Goal: Task Accomplishment & Management: Manage account settings

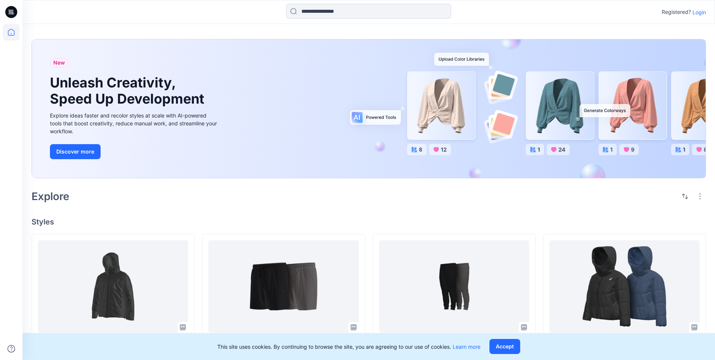
click at [700, 12] on p "Login" at bounding box center [700, 12] width 14 height 8
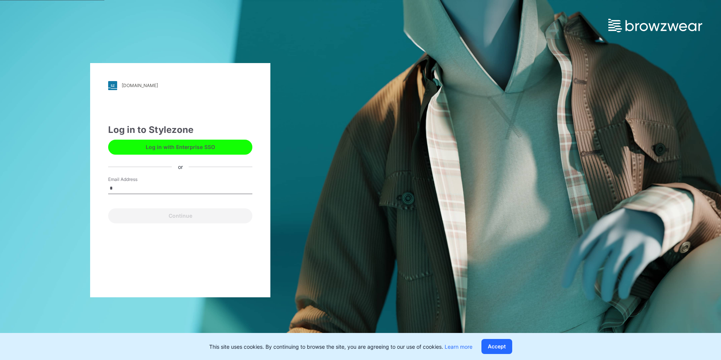
type input "**********"
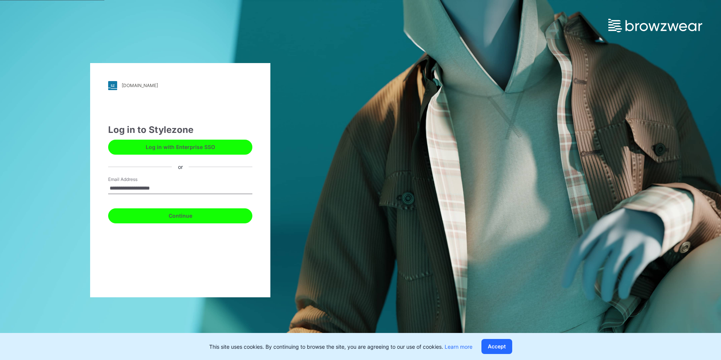
click at [163, 216] on button "Continue" at bounding box center [180, 215] width 144 height 15
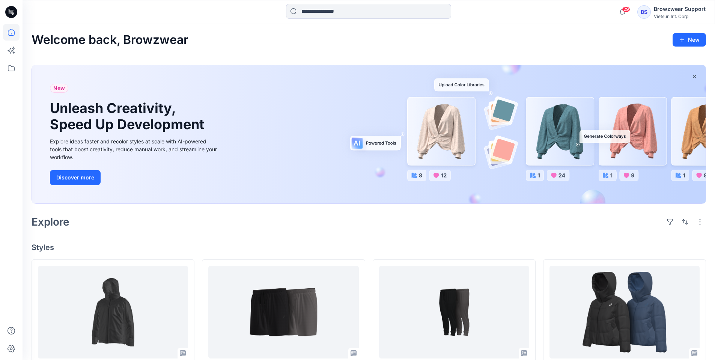
click at [649, 12] on div "BS" at bounding box center [644, 12] width 14 height 14
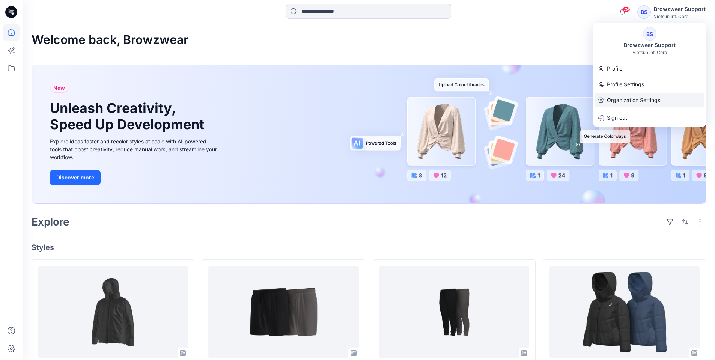
click at [631, 103] on p "Organization Settings" at bounding box center [633, 100] width 53 height 14
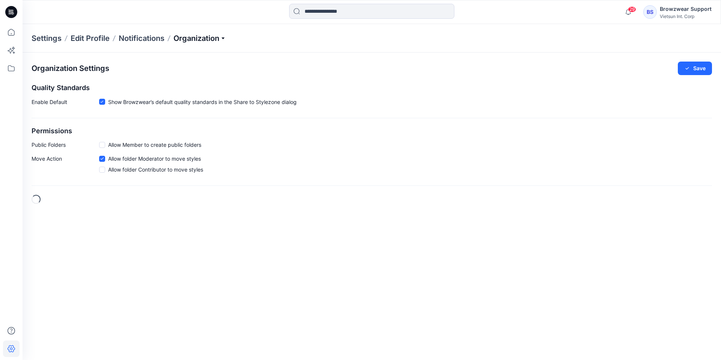
click at [212, 43] on p "Organization" at bounding box center [199, 38] width 53 height 11
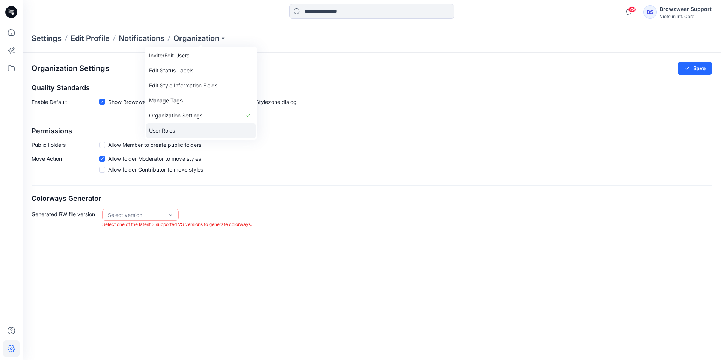
click at [182, 130] on link "User Roles" at bounding box center [201, 130] width 110 height 15
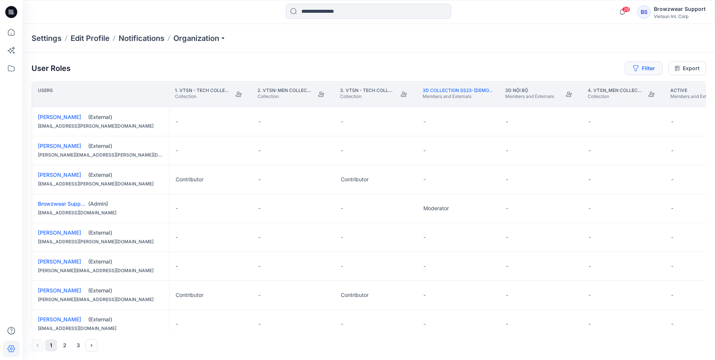
click at [647, 69] on button "Filter" at bounding box center [644, 69] width 38 height 14
click at [616, 88] on div at bounding box center [616, 88] width 77 height 9
type input "*"
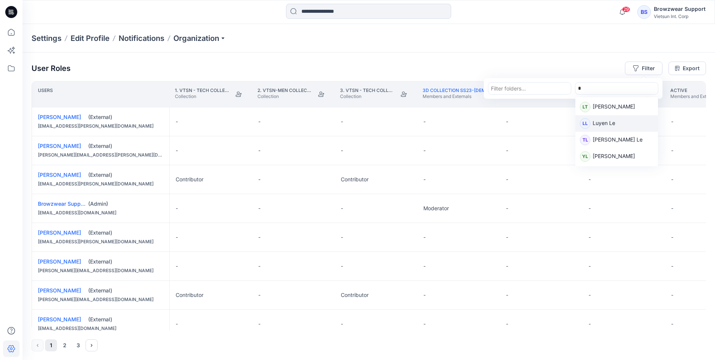
click at [617, 122] on div "LL [PERSON_NAME] Le" at bounding box center [617, 123] width 74 height 11
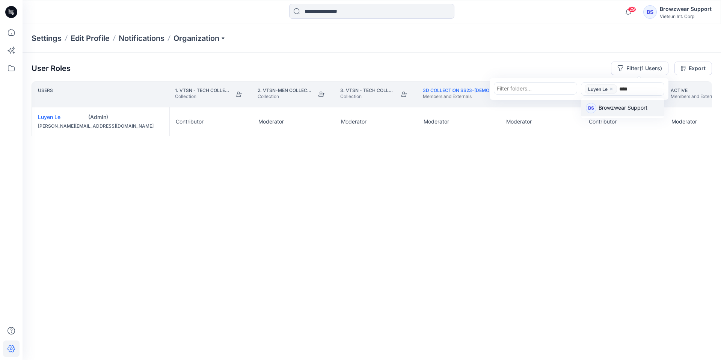
type input "*****"
click at [627, 110] on p "Browzwear Support" at bounding box center [622, 109] width 49 height 10
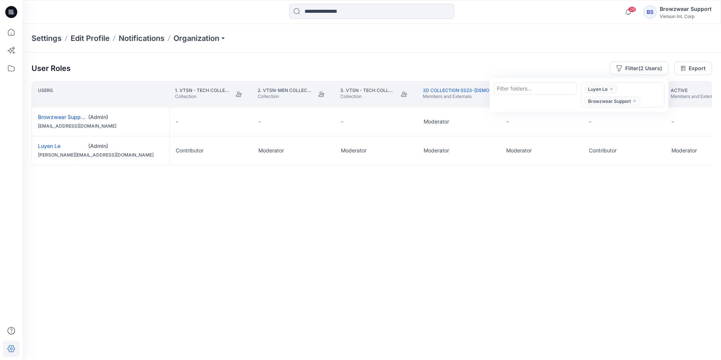
click at [345, 234] on div "Users 1. VTSN - TECH COLLECTION SSAW25 Collection 2. VTSN-MEN COLLECTION SS25 C…" at bounding box center [372, 205] width 680 height 249
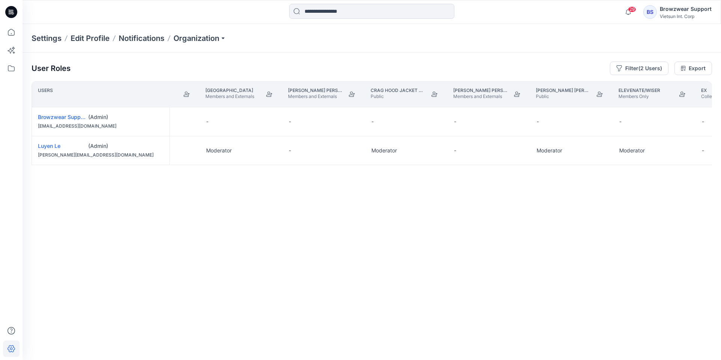
scroll to position [0, 871]
